Goal: Navigation & Orientation: Find specific page/section

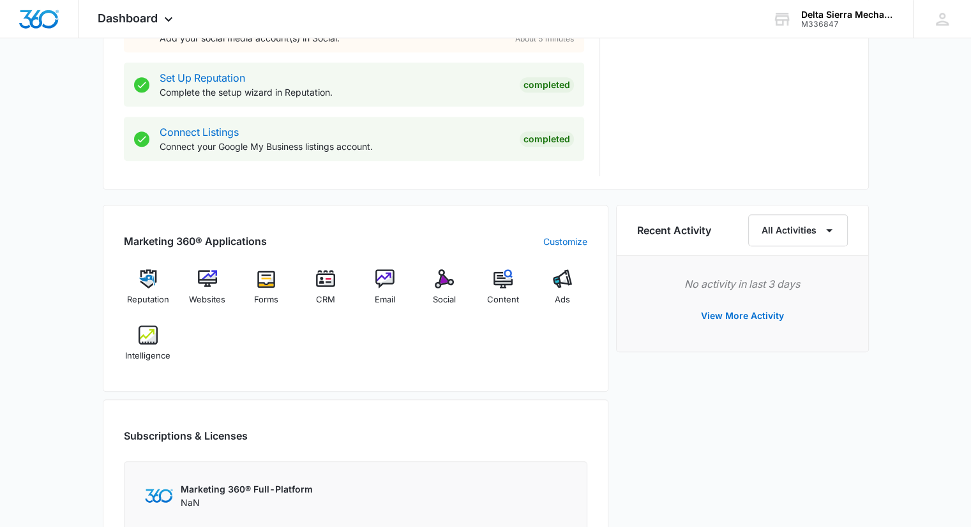
scroll to position [633, 0]
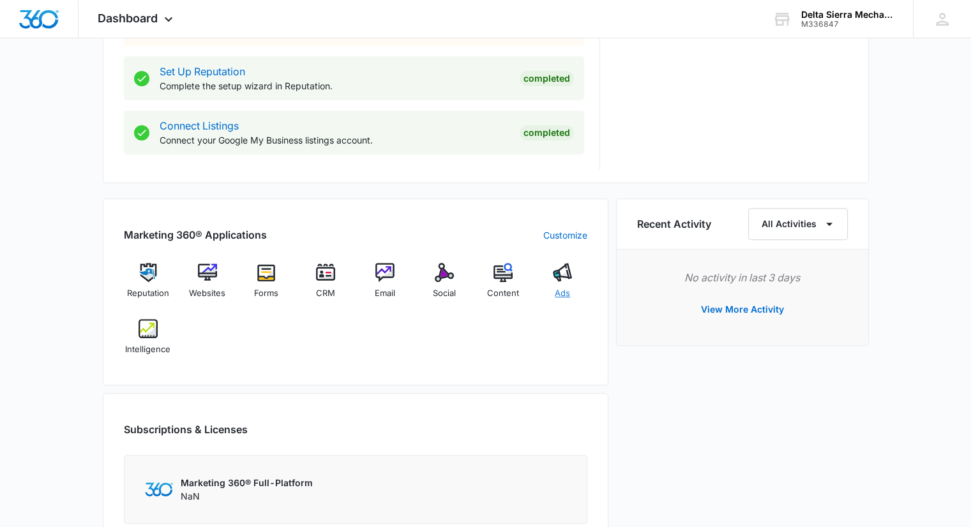
click at [571, 266] on img at bounding box center [562, 272] width 19 height 19
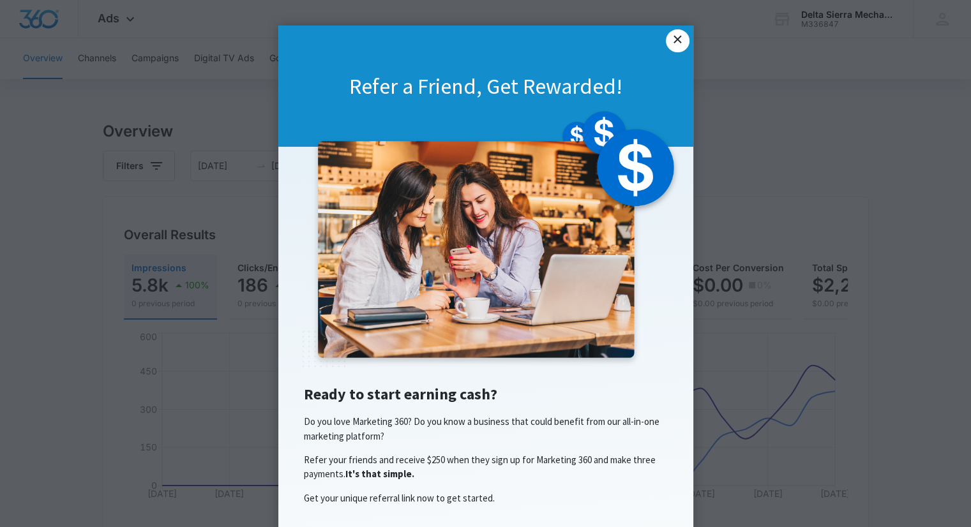
click at [676, 43] on link "×" at bounding box center [677, 40] width 23 height 23
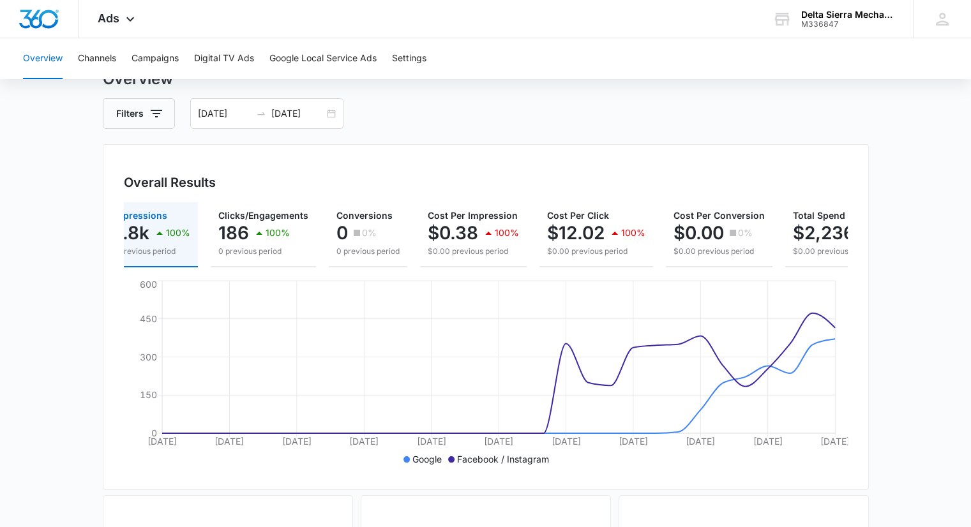
scroll to position [51, 0]
